Goal: Task Accomplishment & Management: Use online tool/utility

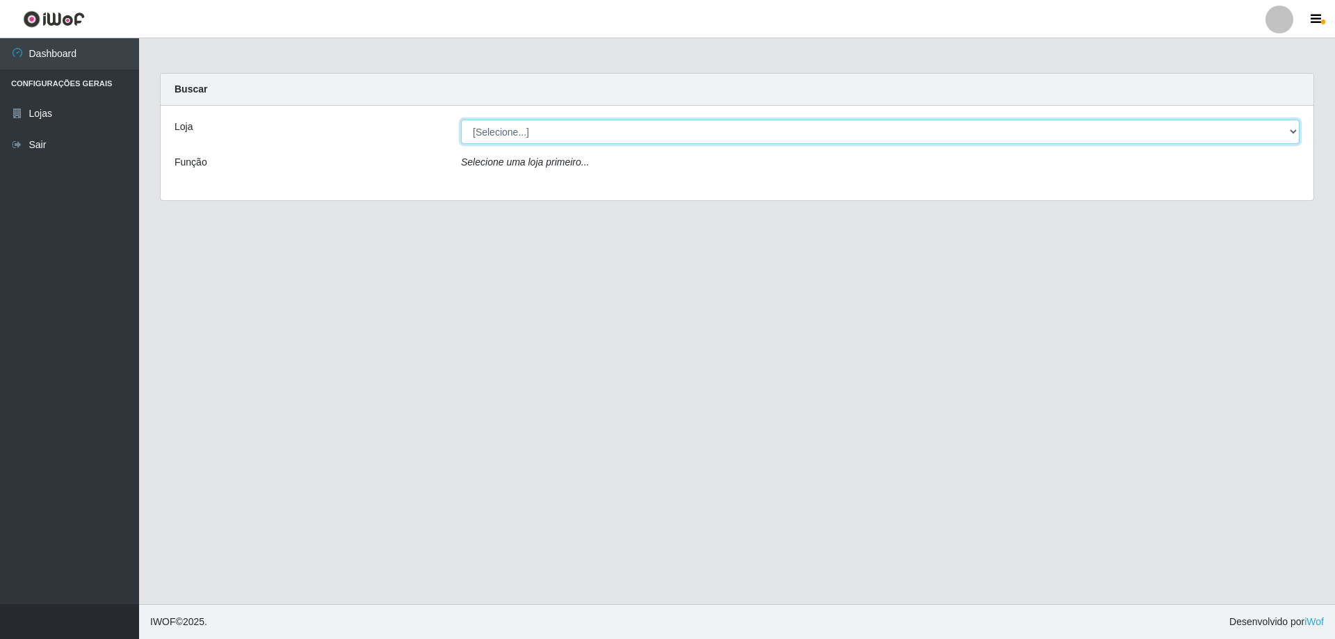
click at [581, 130] on select "[Selecione...] Atacado Vem - [STREET_ADDRESS]" at bounding box center [880, 132] width 838 height 24
select select "461"
click at [461, 120] on select "[Selecione...] Atacado Vem - [STREET_ADDRESS]" at bounding box center [880, 132] width 838 height 24
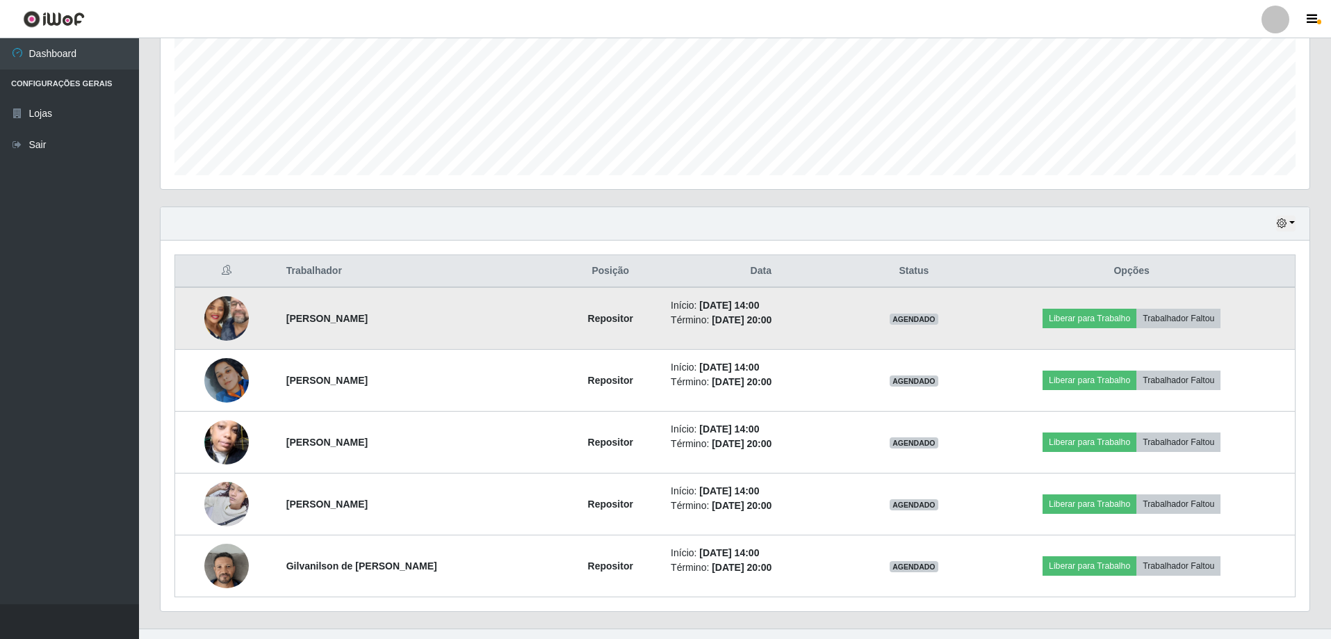
scroll to position [346, 0]
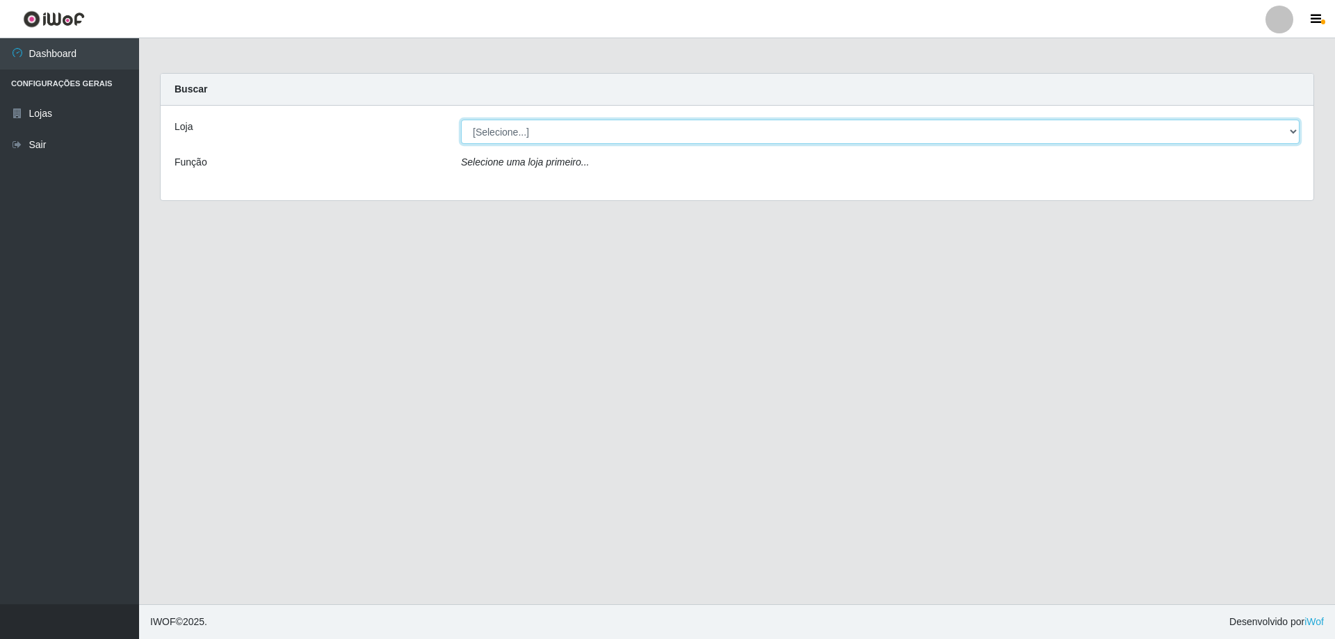
click at [498, 138] on select "[Selecione...] Atacado Vem - [STREET_ADDRESS]" at bounding box center [880, 132] width 838 height 24
select select "461"
click at [461, 120] on select "[Selecione...] Atacado Vem - [STREET_ADDRESS]" at bounding box center [880, 132] width 838 height 24
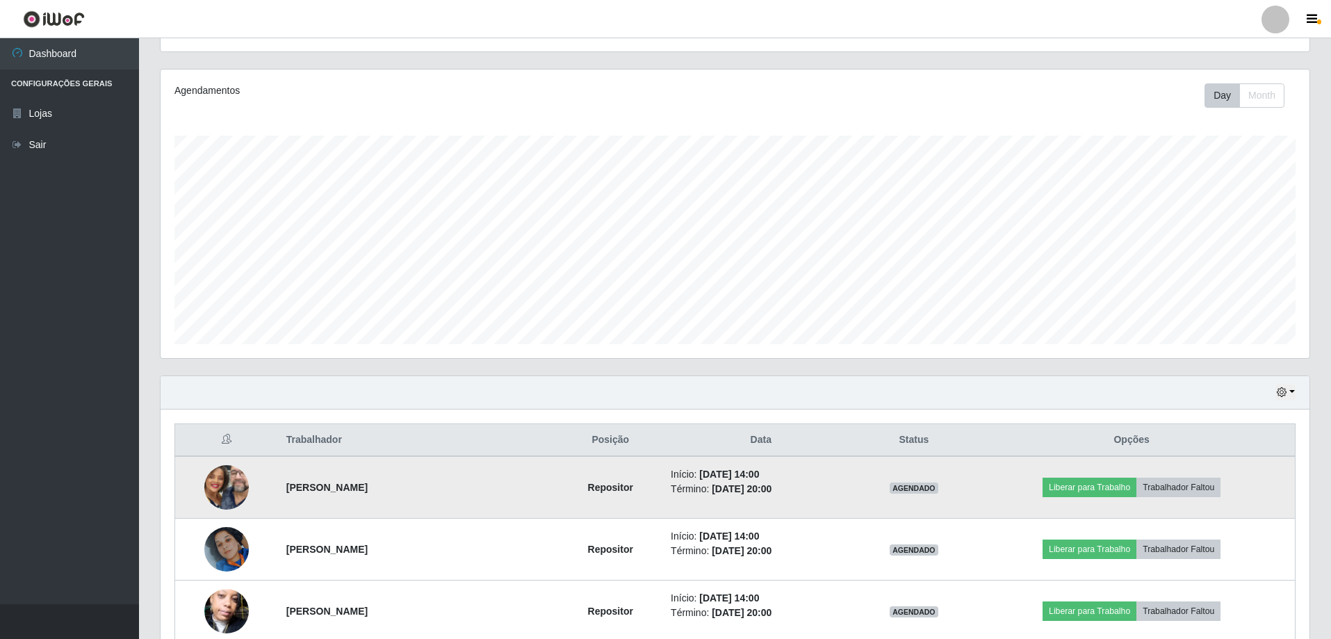
scroll to position [346, 0]
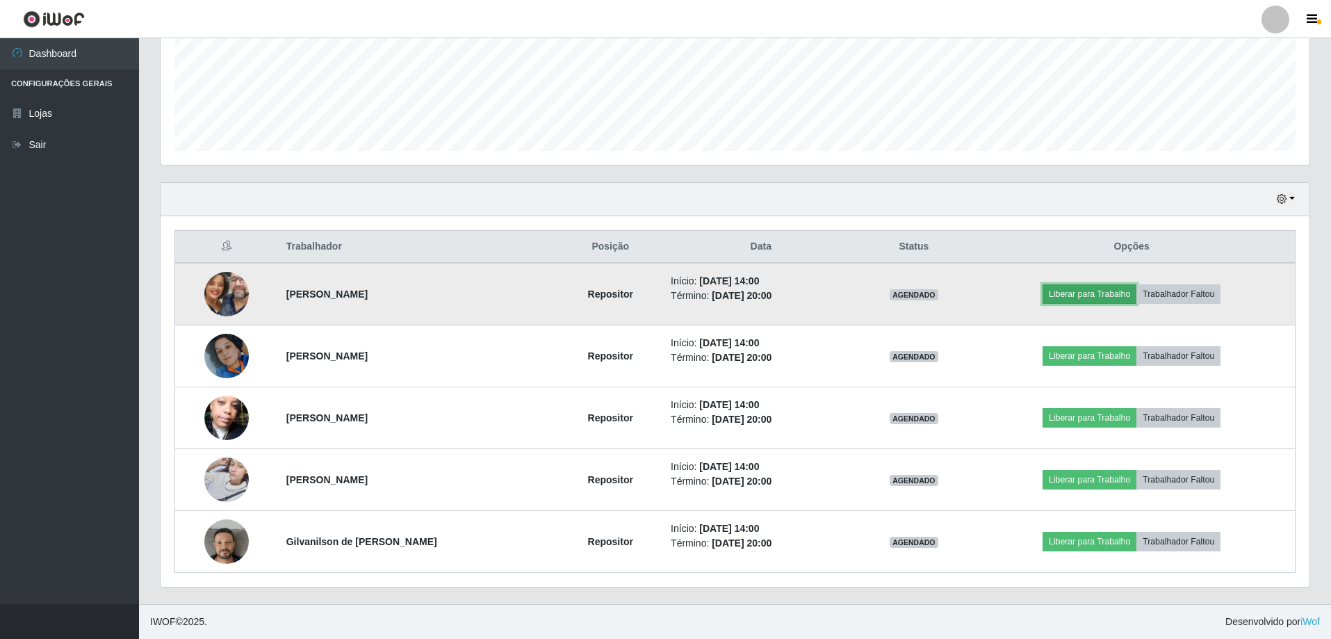
click at [1117, 298] on button "Liberar para Trabalho" at bounding box center [1090, 293] width 94 height 19
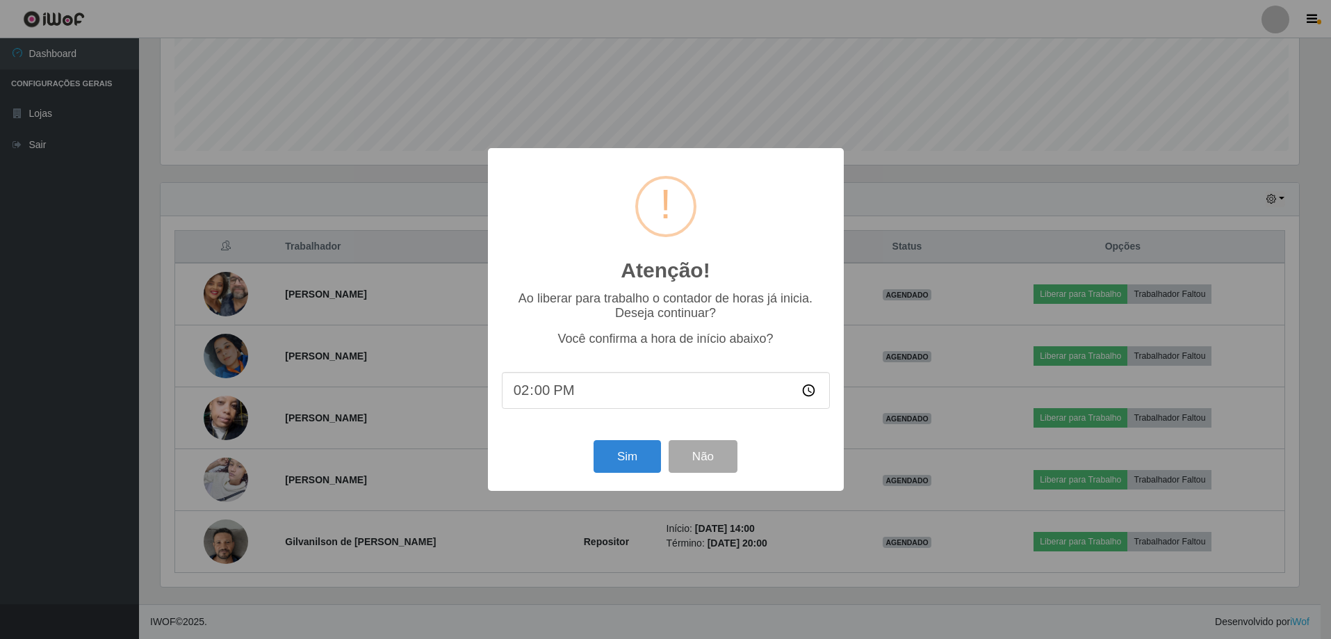
scroll to position [289, 1142]
drag, startPoint x: 610, startPoint y: 455, endPoint x: 593, endPoint y: 462, distance: 18.7
click at [611, 455] on button "Sim" at bounding box center [628, 456] width 67 height 33
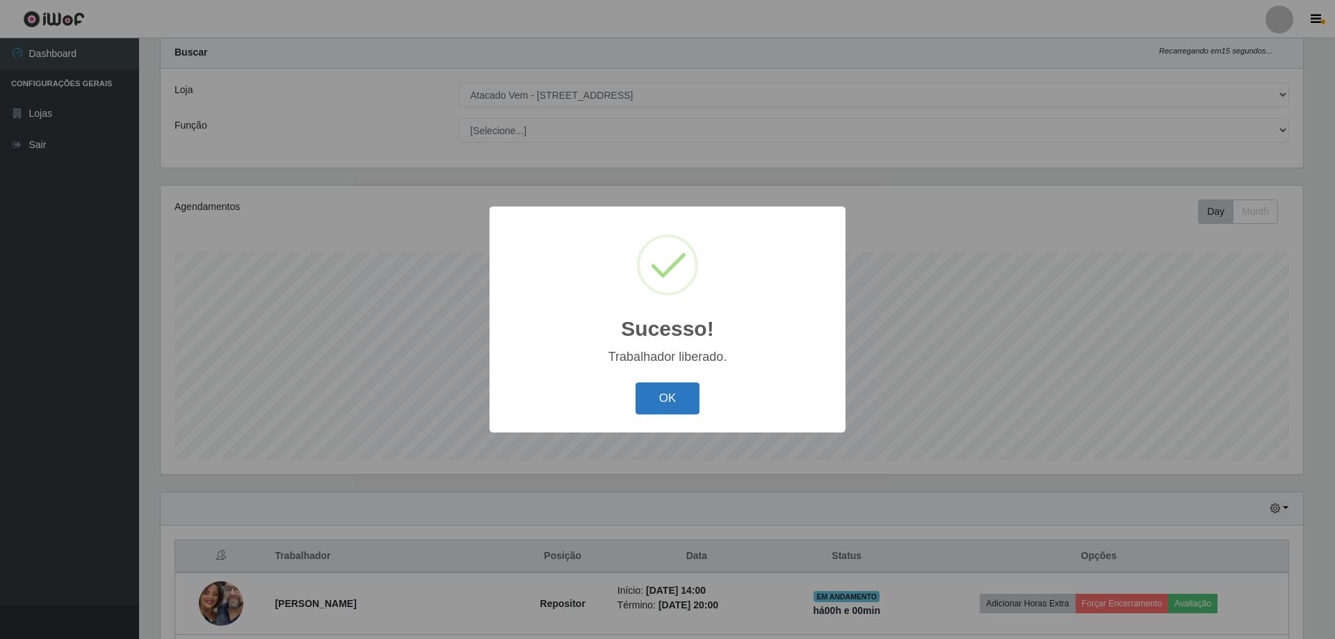
click at [683, 389] on button "OK" at bounding box center [667, 398] width 65 height 33
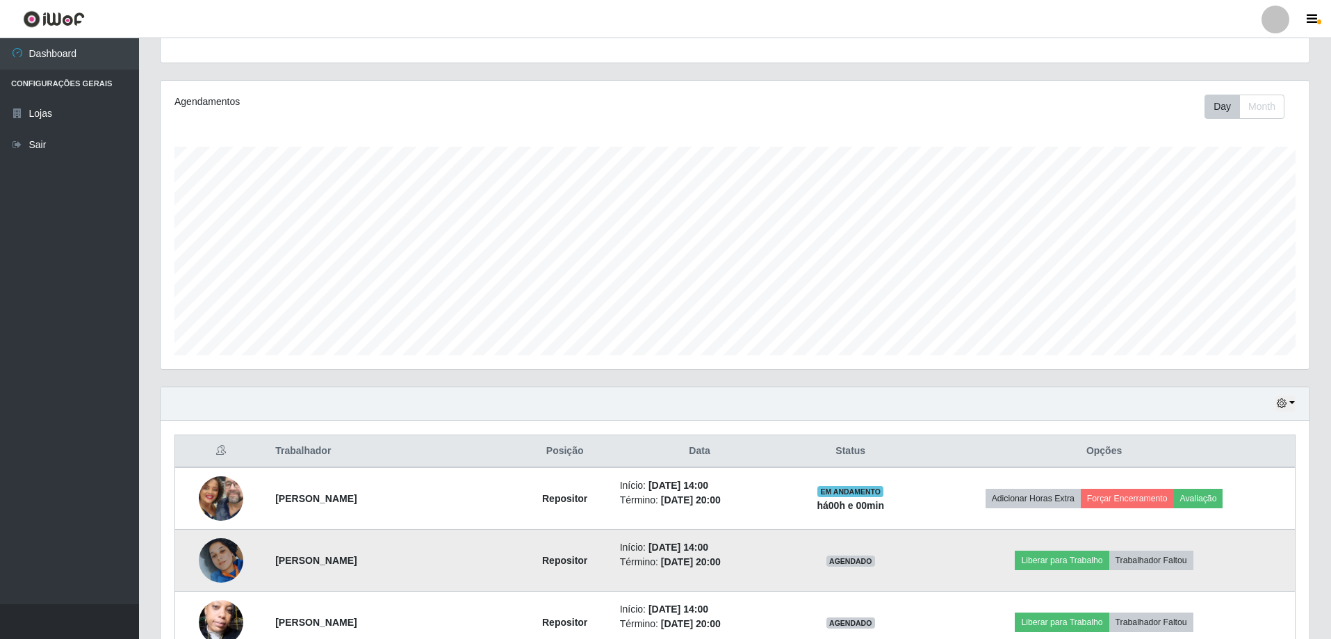
scroll to position [346, 0]
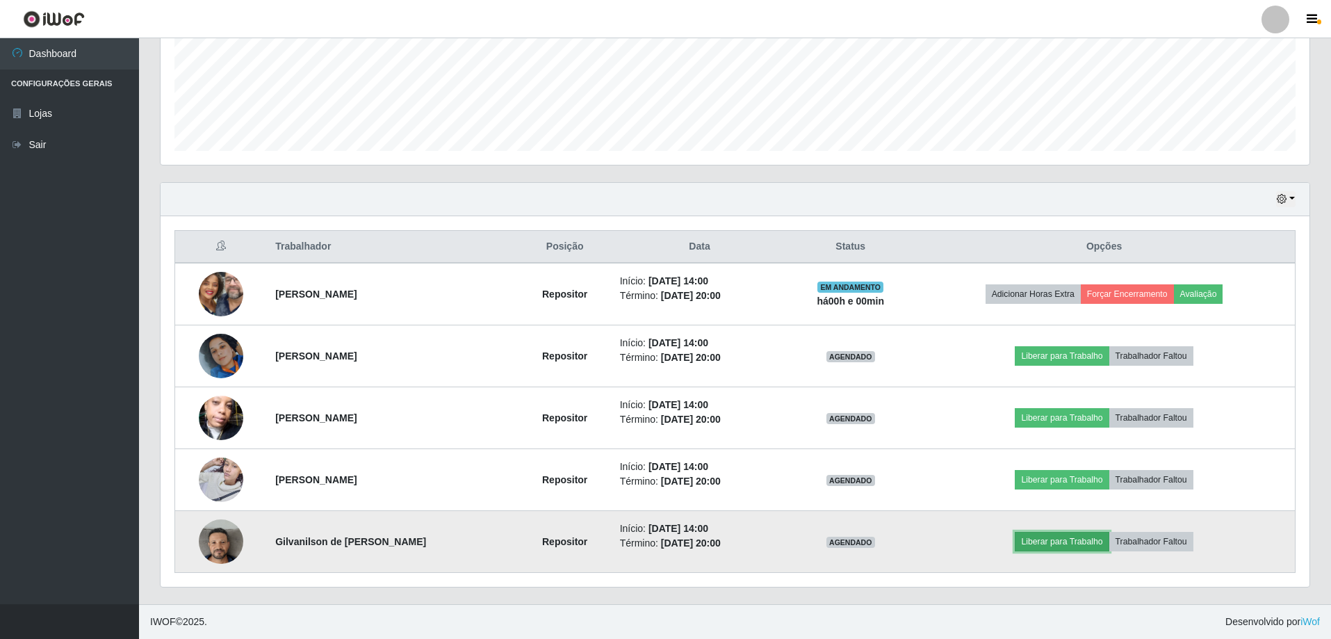
click at [1072, 547] on button "Liberar para Trabalho" at bounding box center [1062, 541] width 94 height 19
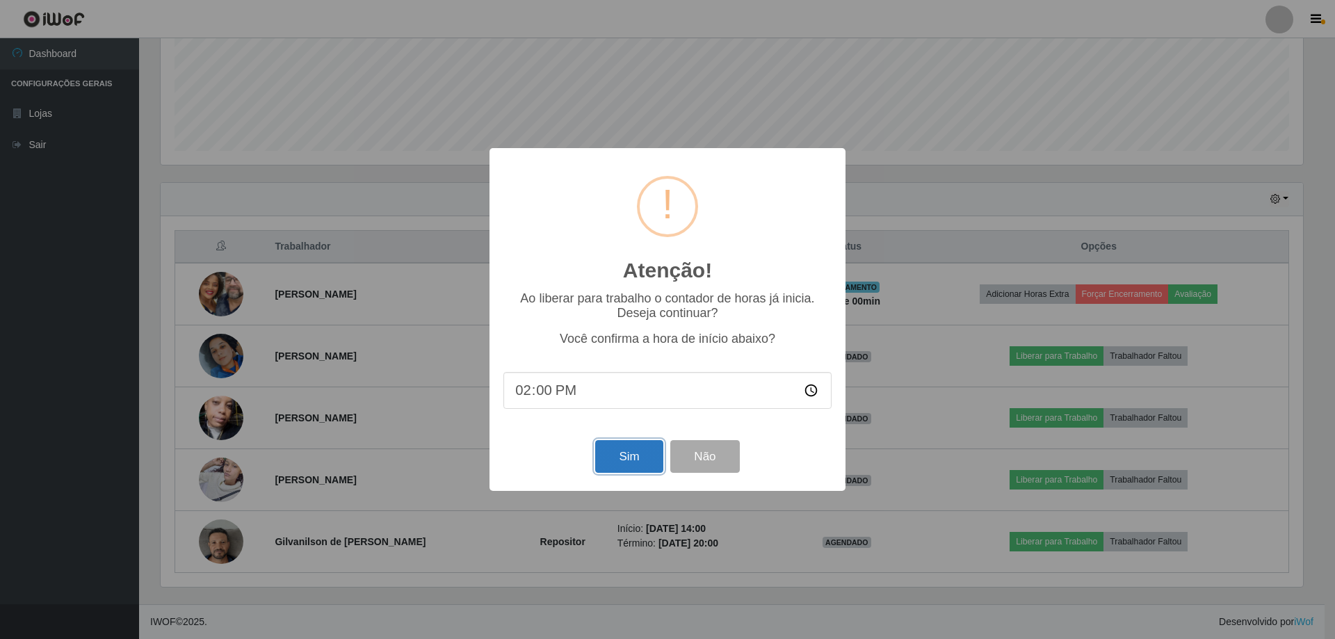
click at [638, 467] on button "Sim" at bounding box center [628, 456] width 67 height 33
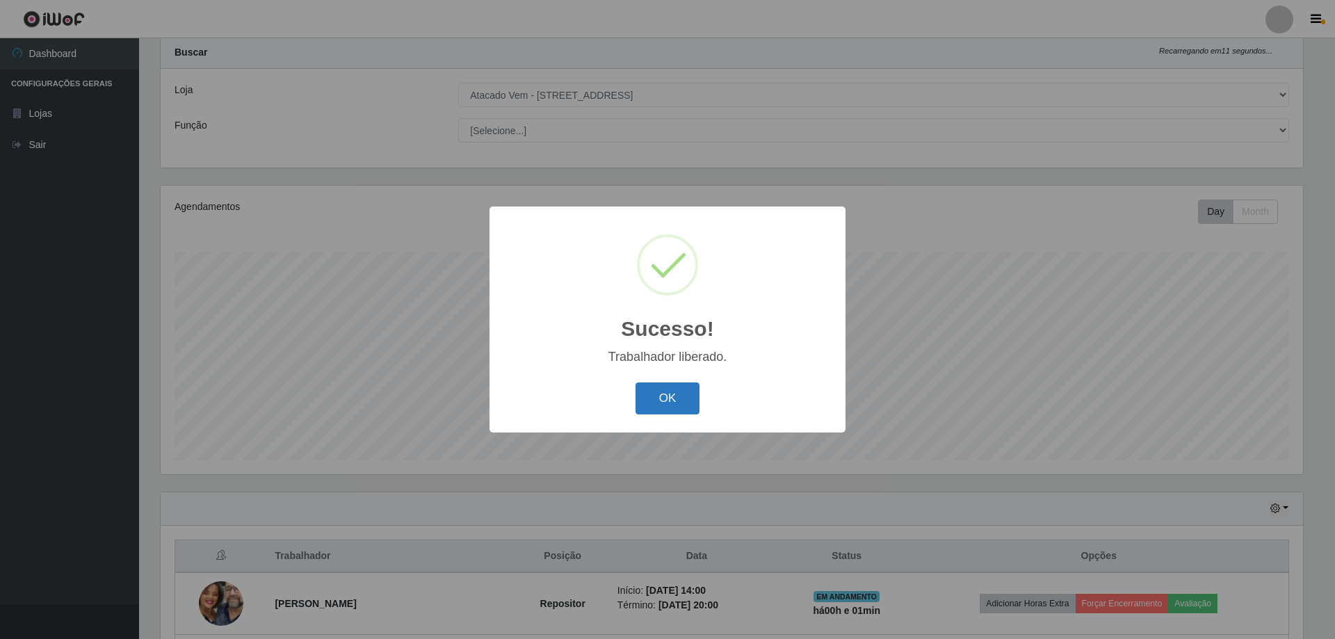
click at [673, 407] on button "OK" at bounding box center [667, 398] width 65 height 33
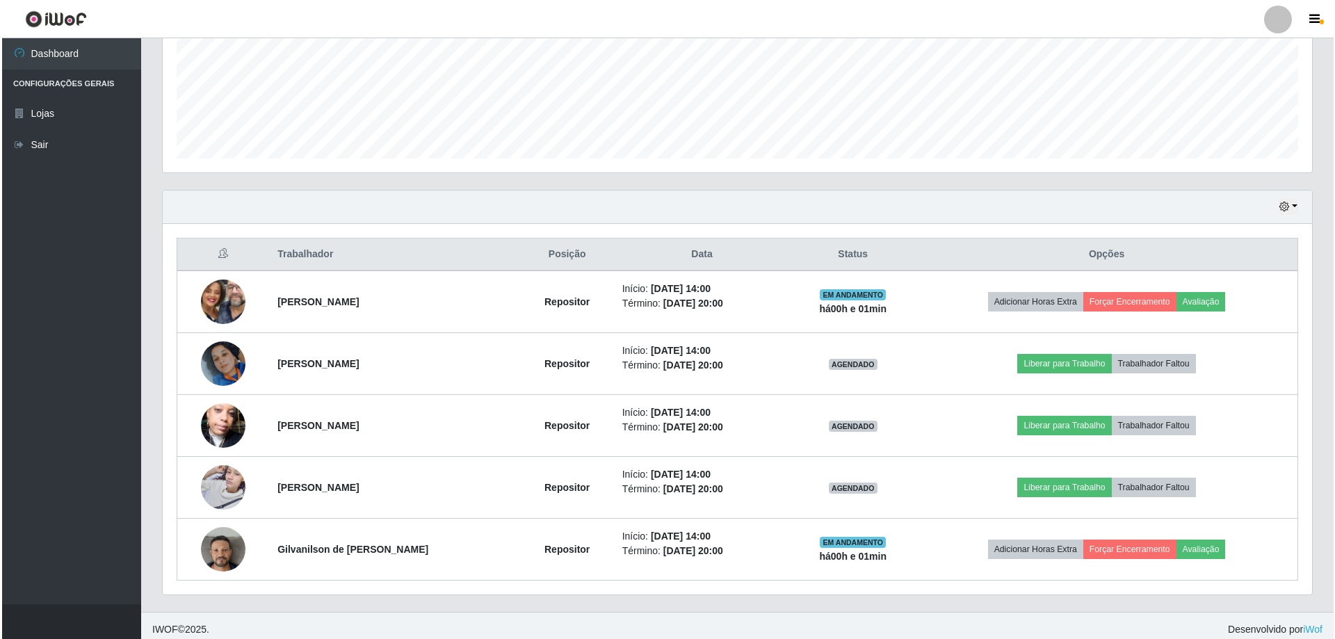
scroll to position [346, 0]
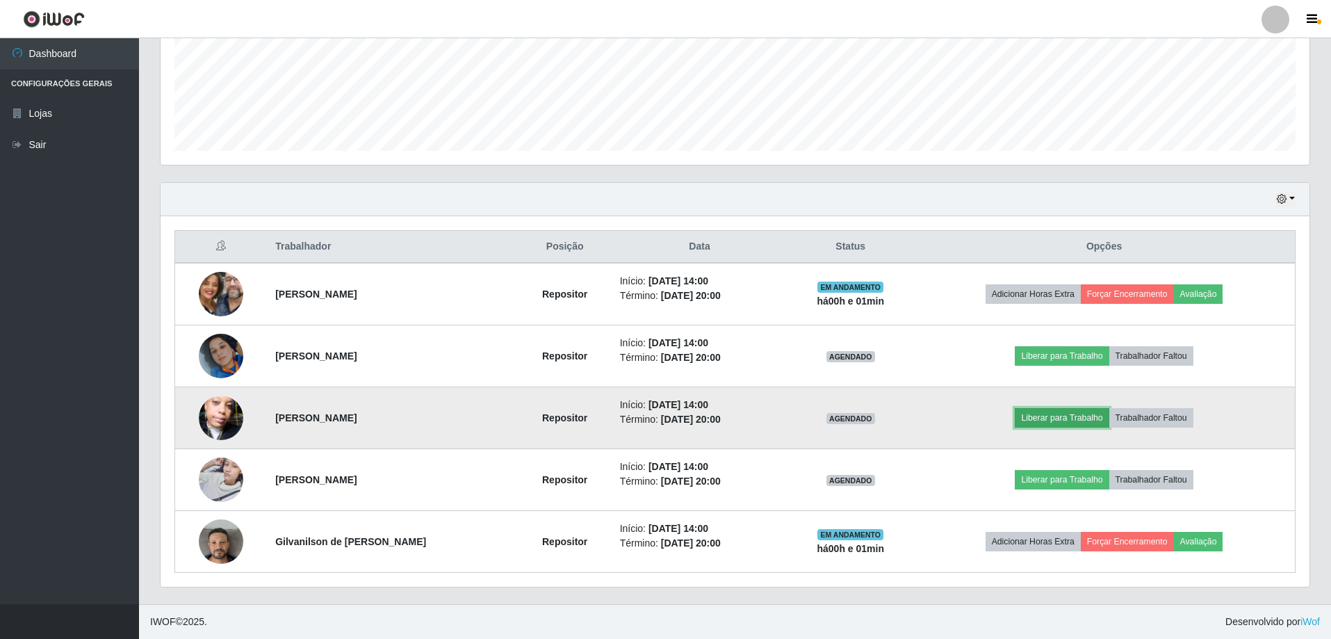
click at [1043, 415] on button "Liberar para Trabalho" at bounding box center [1062, 417] width 94 height 19
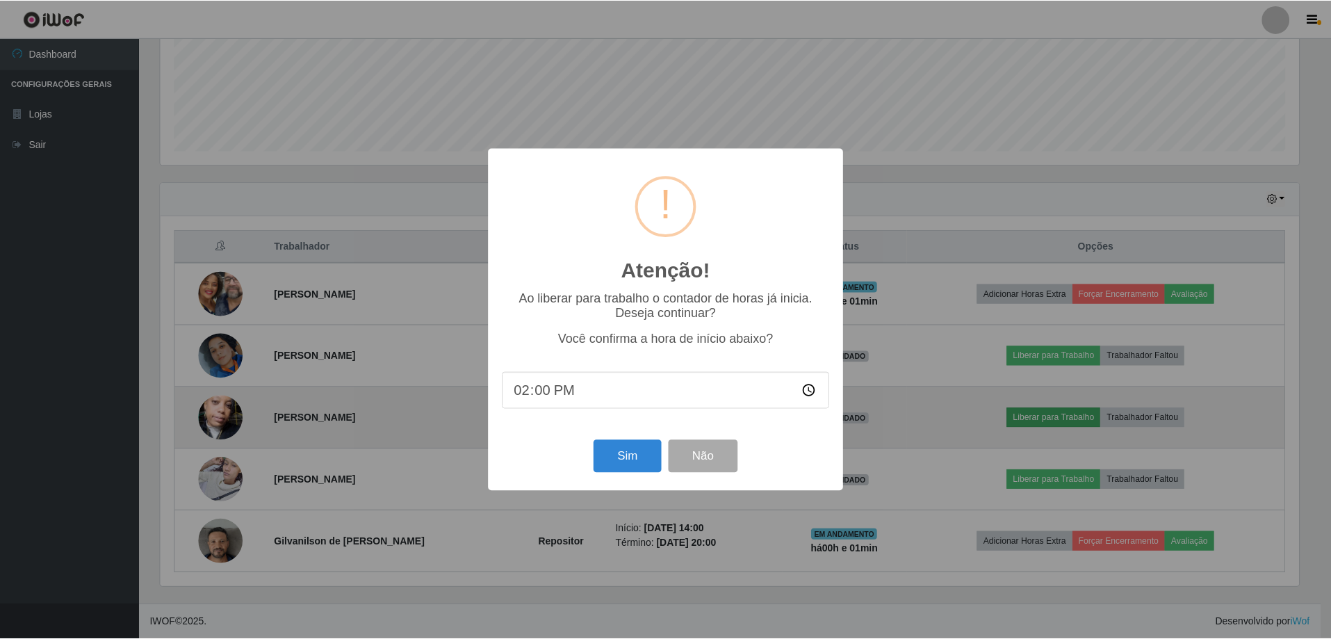
scroll to position [289, 1142]
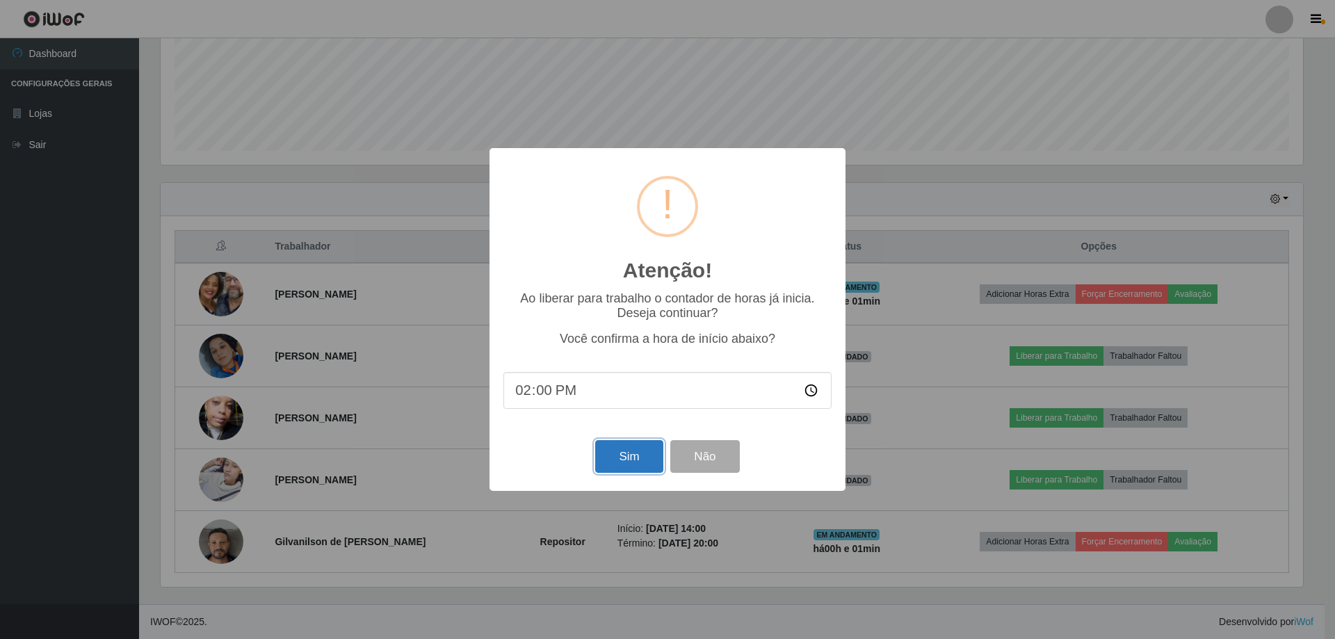
click at [644, 464] on button "Sim" at bounding box center [628, 456] width 67 height 33
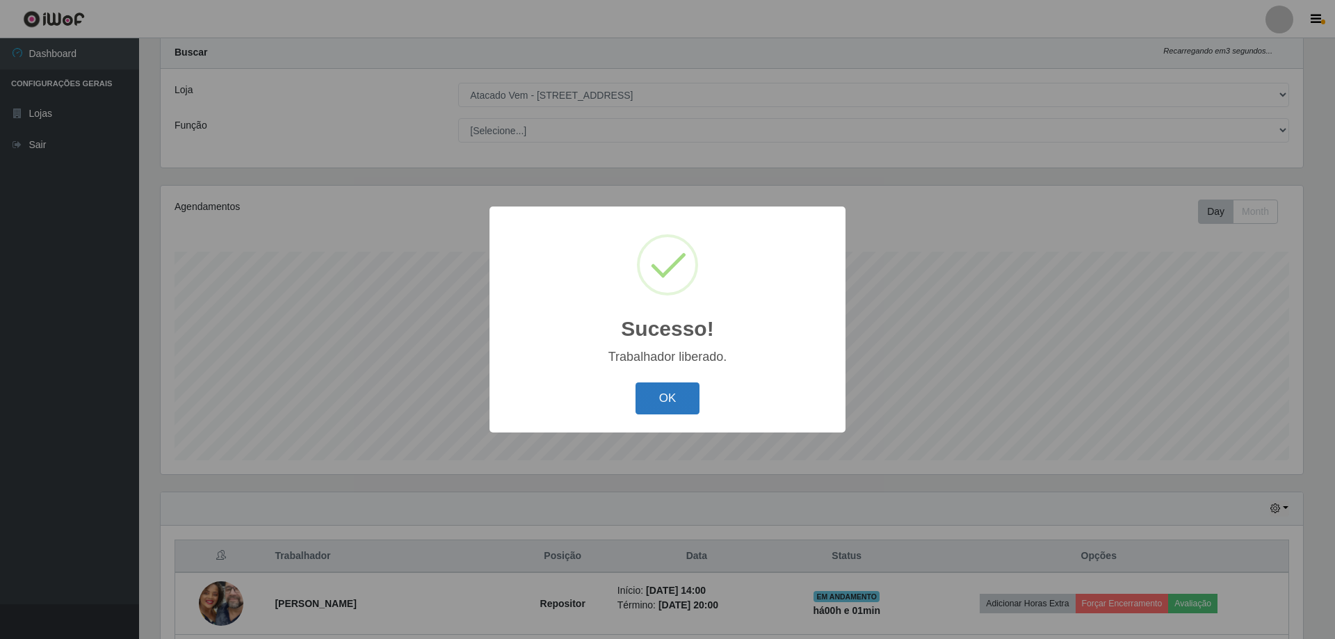
click at [679, 400] on button "OK" at bounding box center [667, 398] width 65 height 33
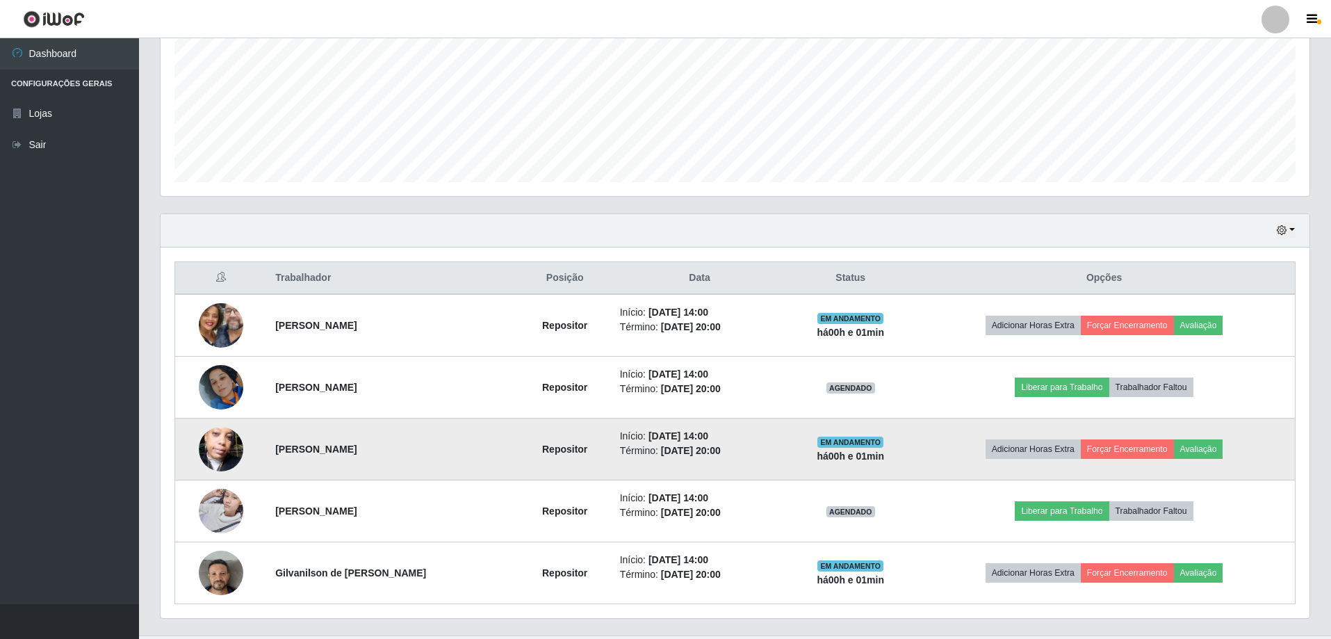
scroll to position [346, 0]
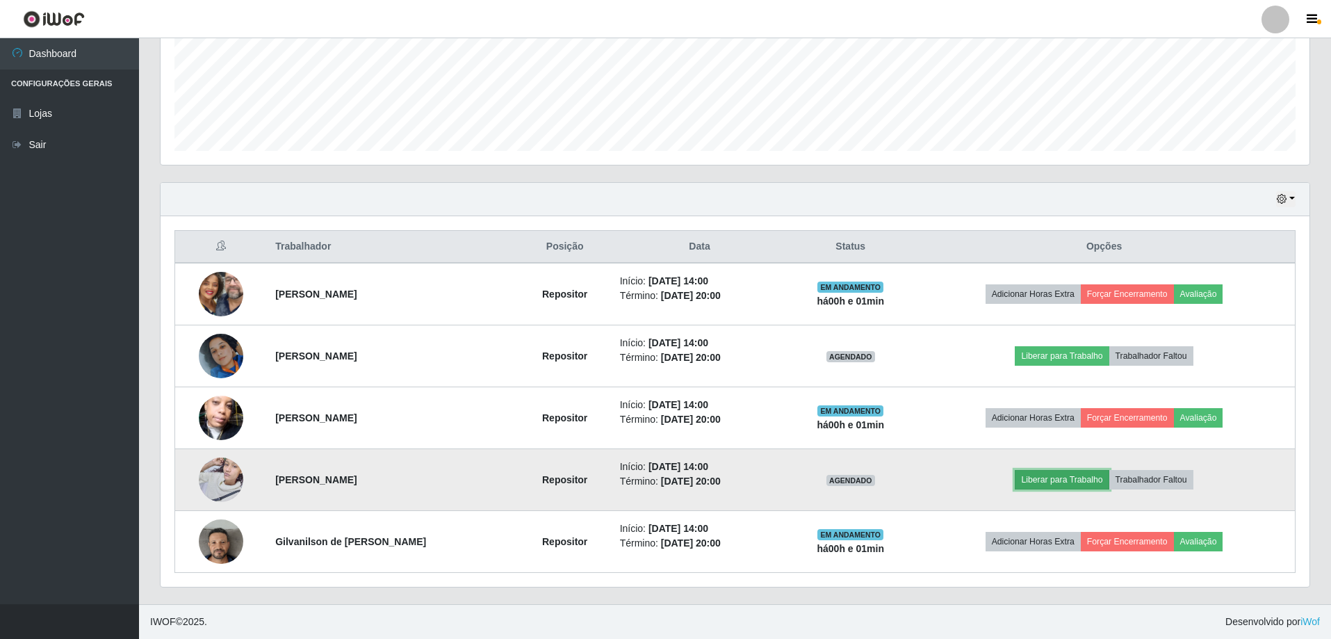
click at [1040, 476] on button "Liberar para Trabalho" at bounding box center [1062, 479] width 94 height 19
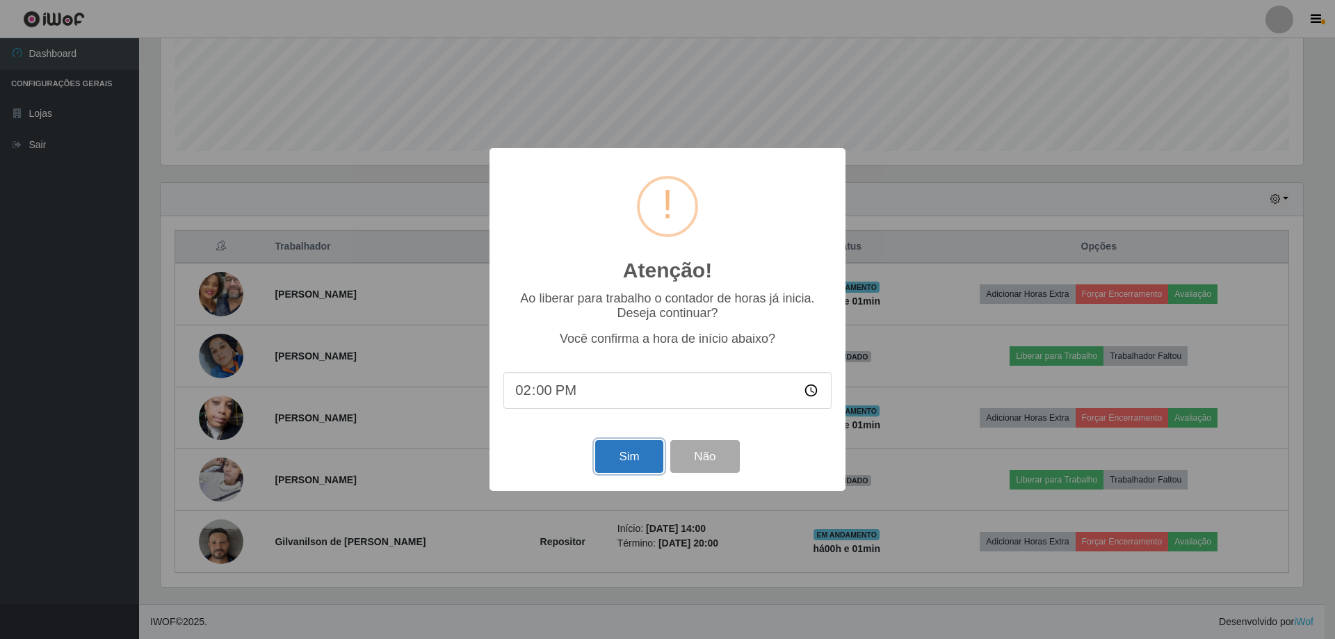
click at [638, 463] on button "Sim" at bounding box center [628, 456] width 67 height 33
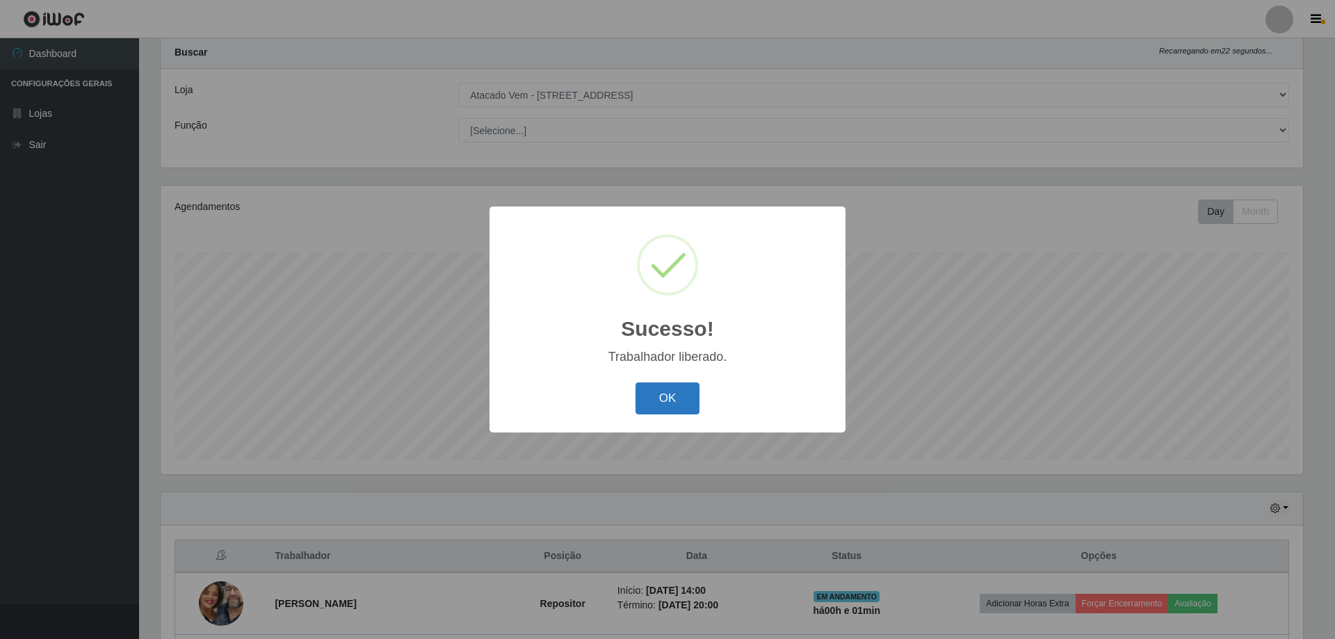
click at [657, 400] on button "OK" at bounding box center [667, 398] width 65 height 33
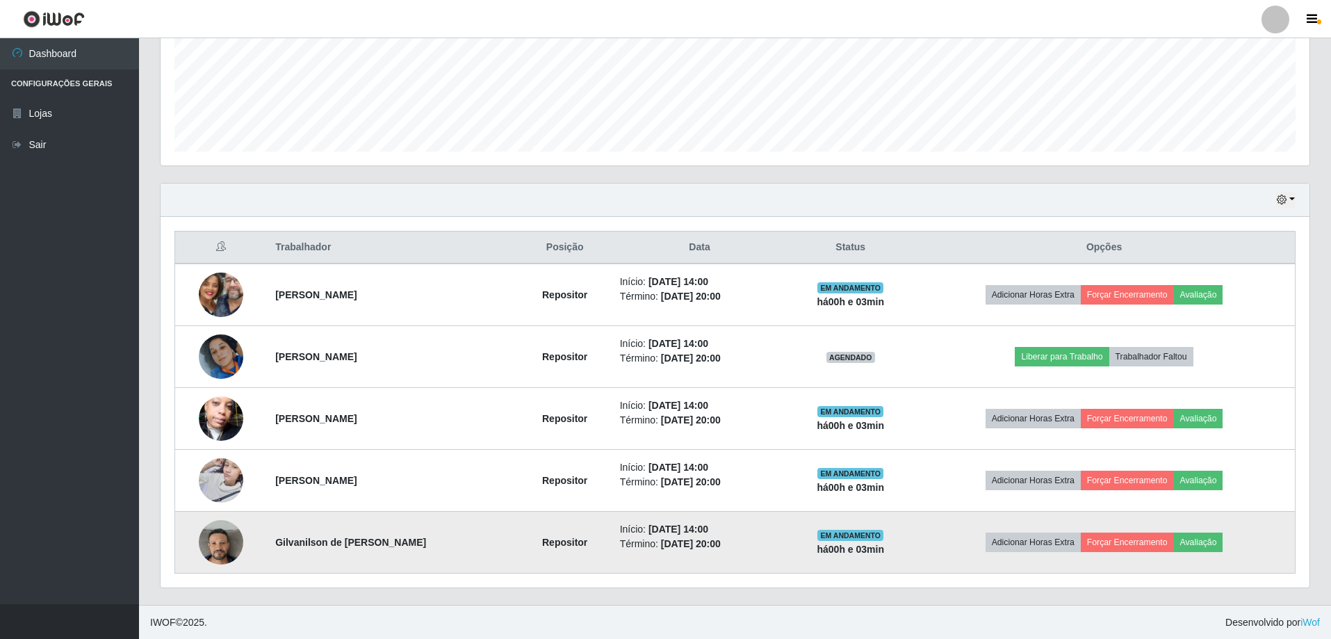
scroll to position [346, 0]
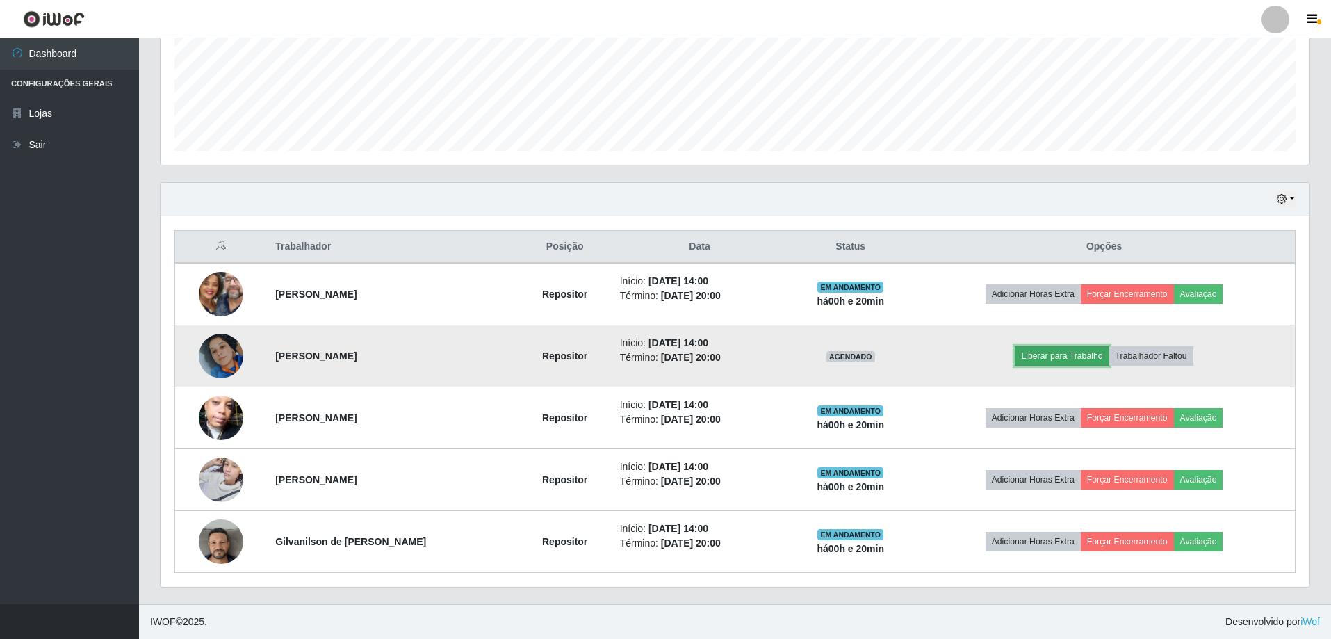
click at [1064, 355] on button "Liberar para Trabalho" at bounding box center [1062, 355] width 94 height 19
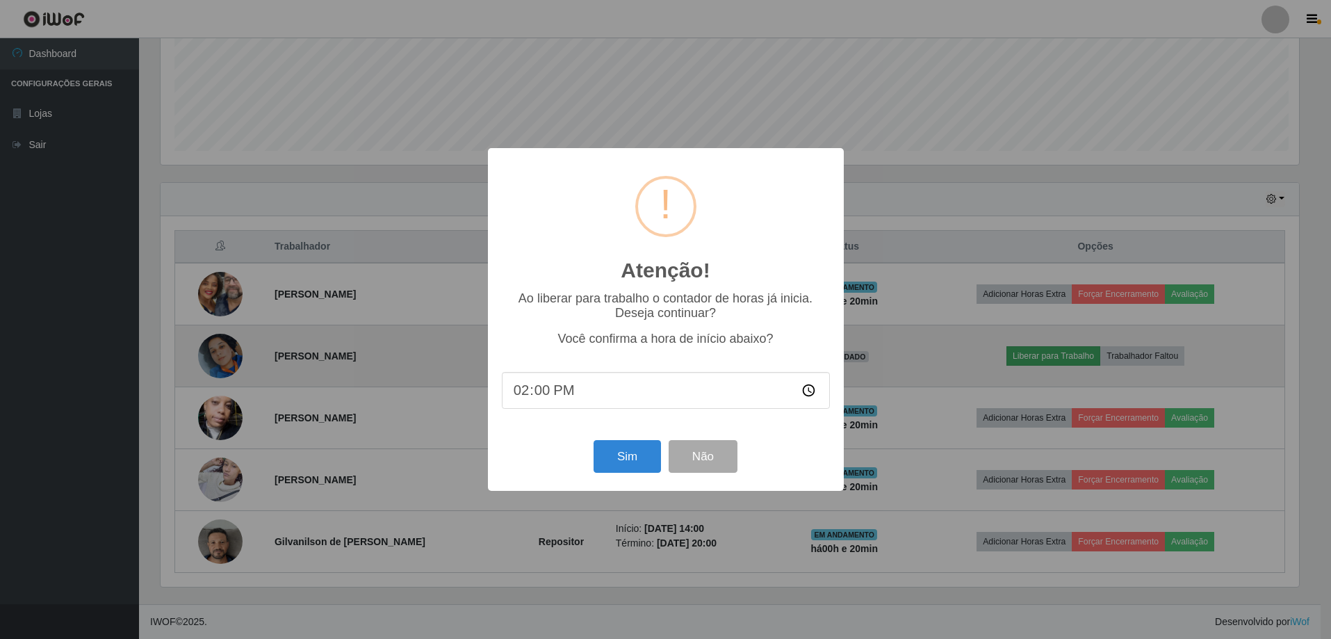
scroll to position [289, 1142]
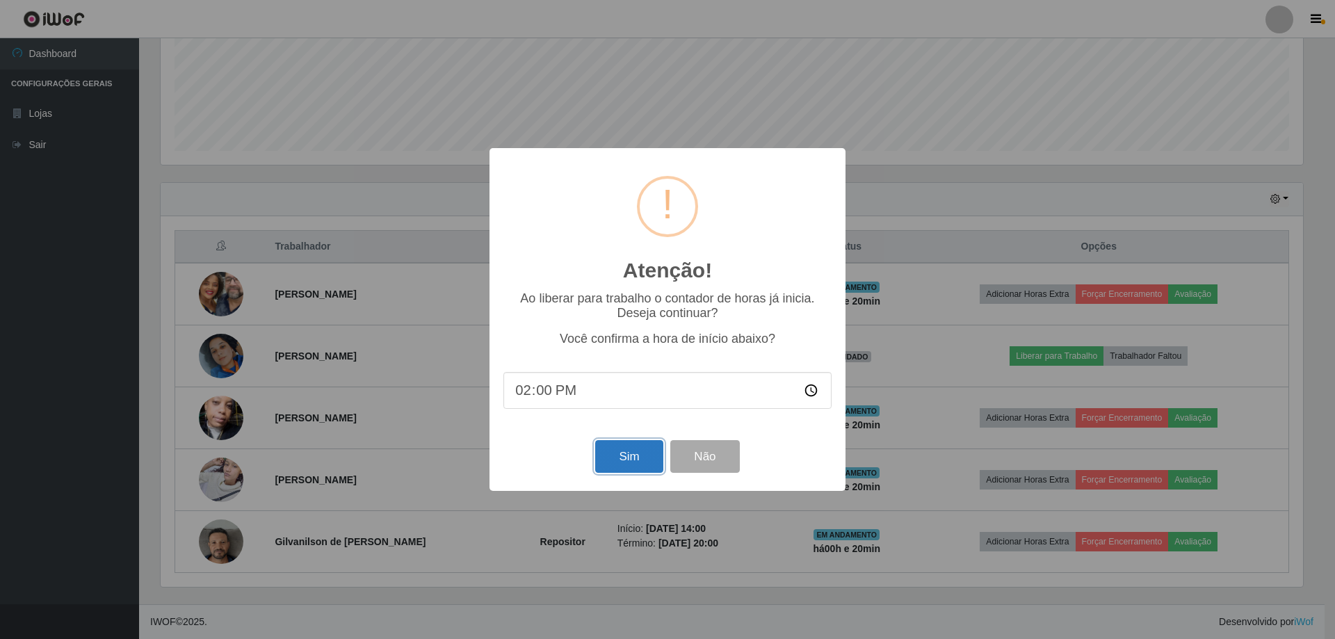
click at [631, 457] on button "Sim" at bounding box center [628, 456] width 67 height 33
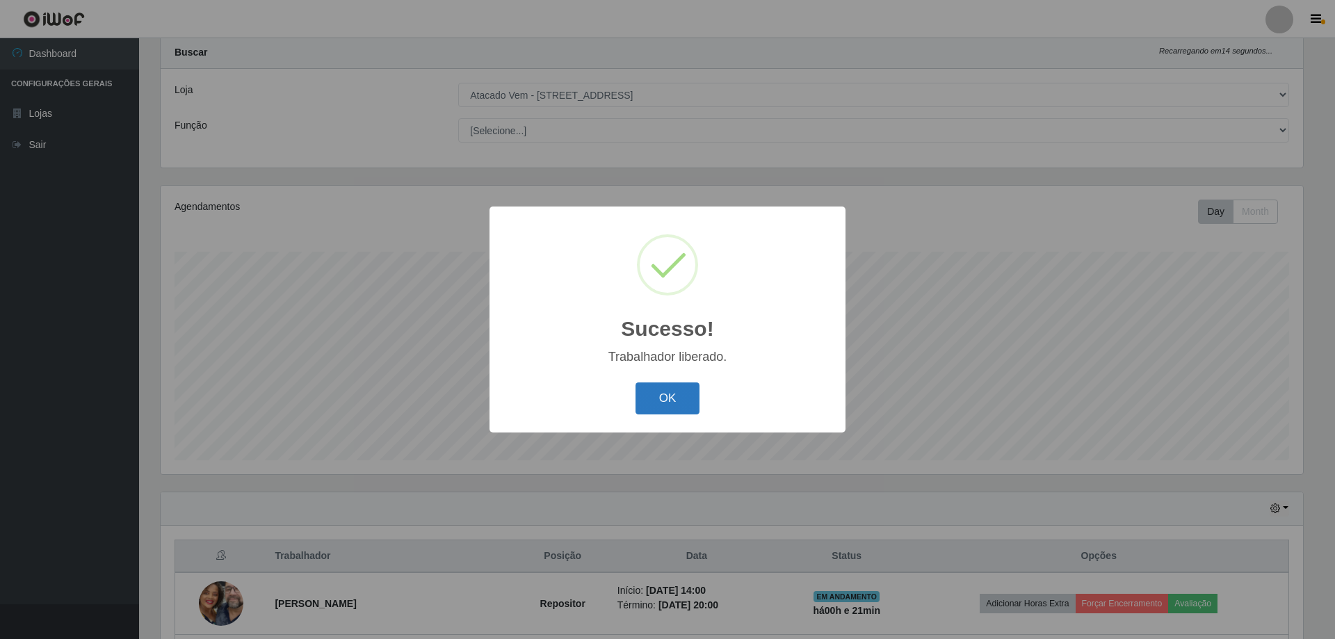
click at [650, 404] on button "OK" at bounding box center [667, 398] width 65 height 33
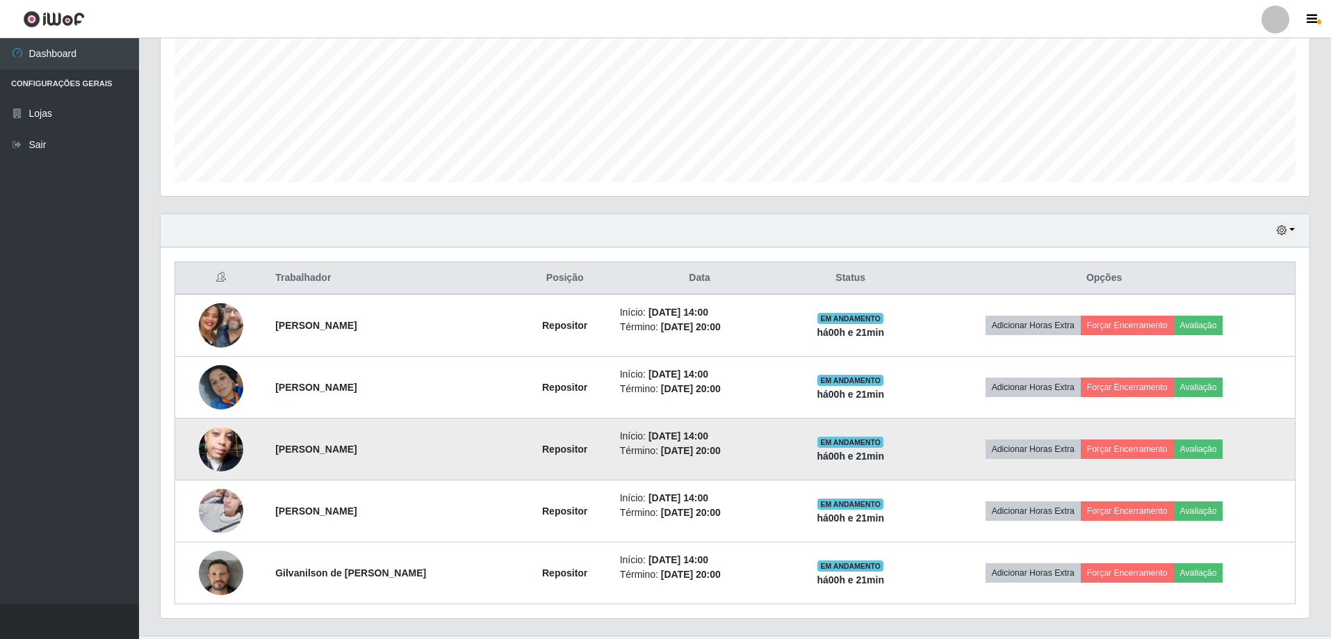
scroll to position [346, 0]
